Goal: Check status: Check status

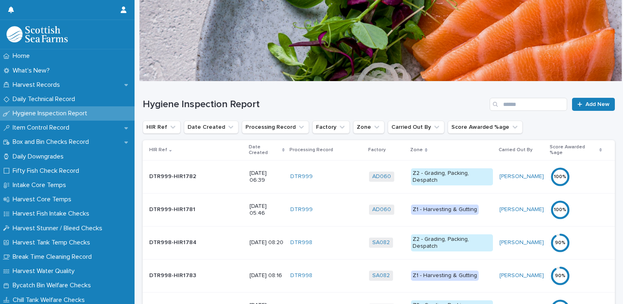
click at [249, 146] on p "Date Created" at bounding box center [264, 150] width 31 height 15
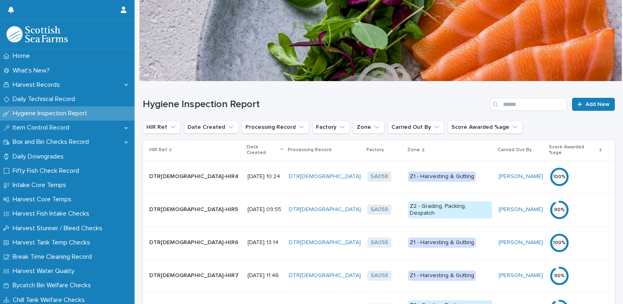
click at [247, 146] on p "Date Created" at bounding box center [263, 150] width 32 height 15
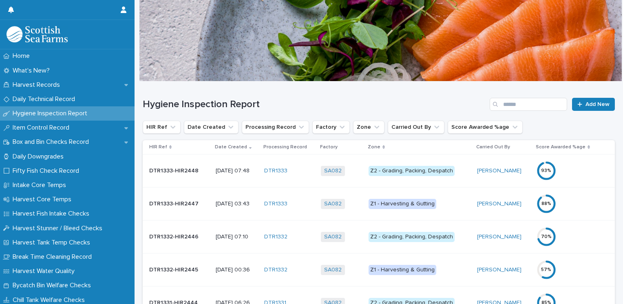
click at [409, 202] on div "Z1 - Harvesting & Gutting" at bounding box center [403, 204] width 68 height 10
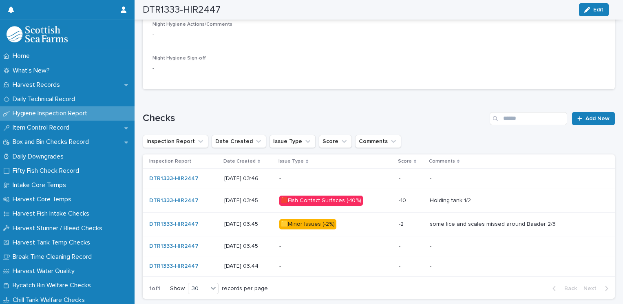
scroll to position [414, 0]
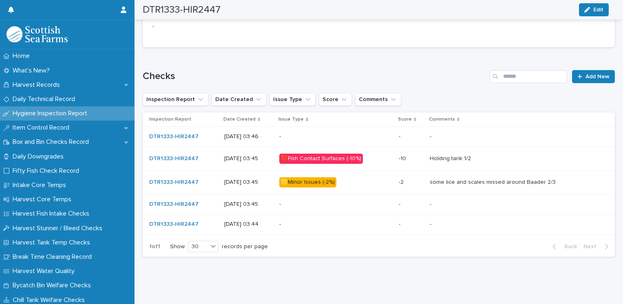
click at [331, 154] on div "🟥Fish Contact Surfaces (-10%)" at bounding box center [321, 159] width 84 height 10
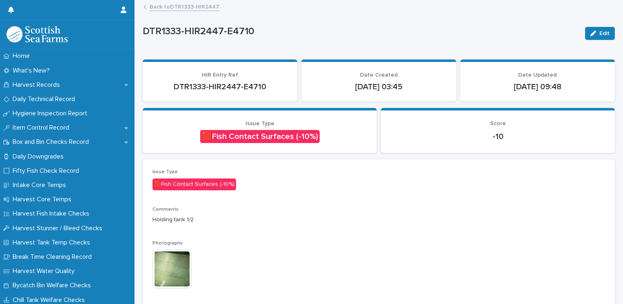
scroll to position [55, 0]
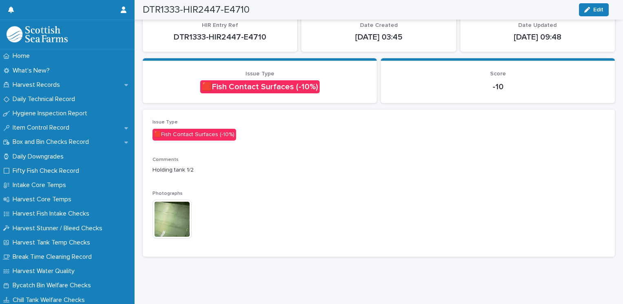
click at [166, 215] on img at bounding box center [172, 219] width 39 height 39
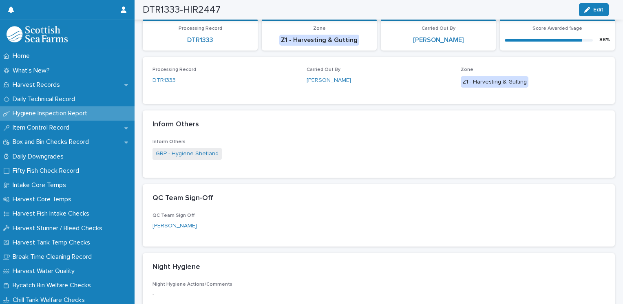
scroll to position [6, 0]
